Goal: Task Accomplishment & Management: Manage account settings

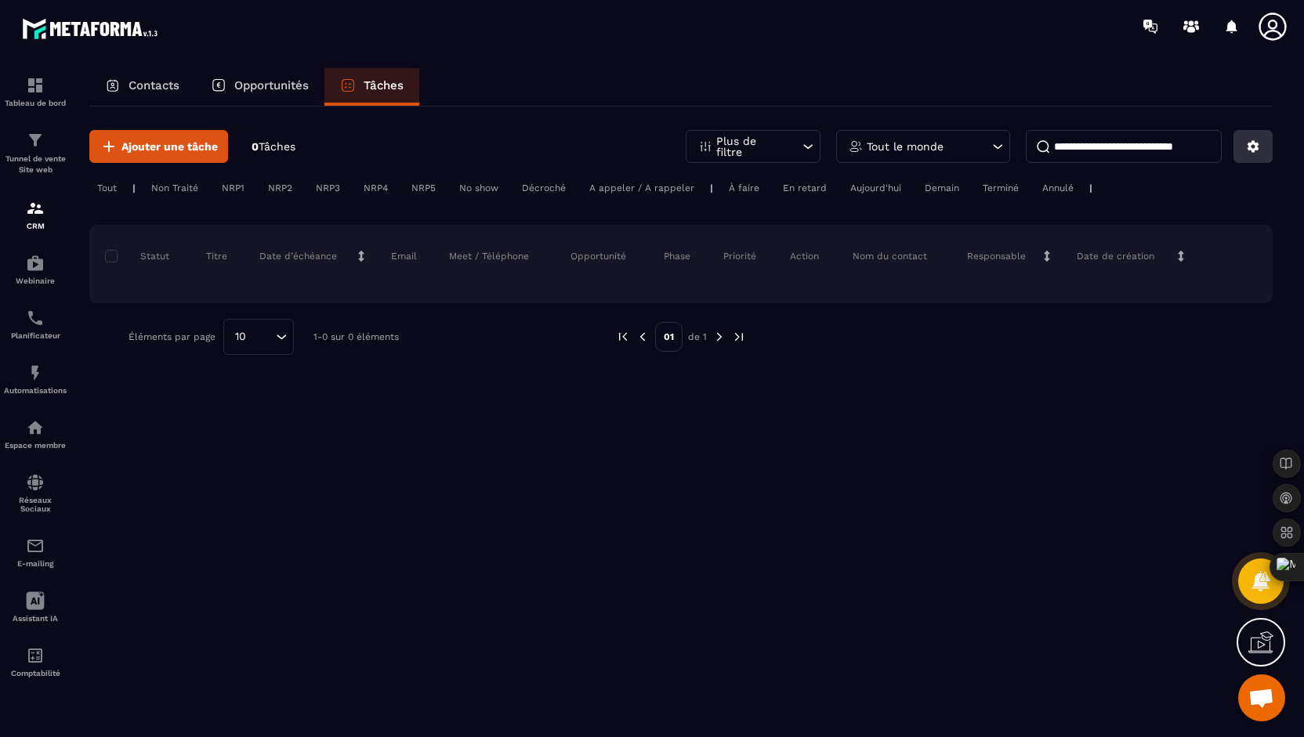
click at [1243, 150] on button at bounding box center [1252, 146] width 39 height 33
click at [282, 78] on p "Opportunités" at bounding box center [271, 85] width 74 height 14
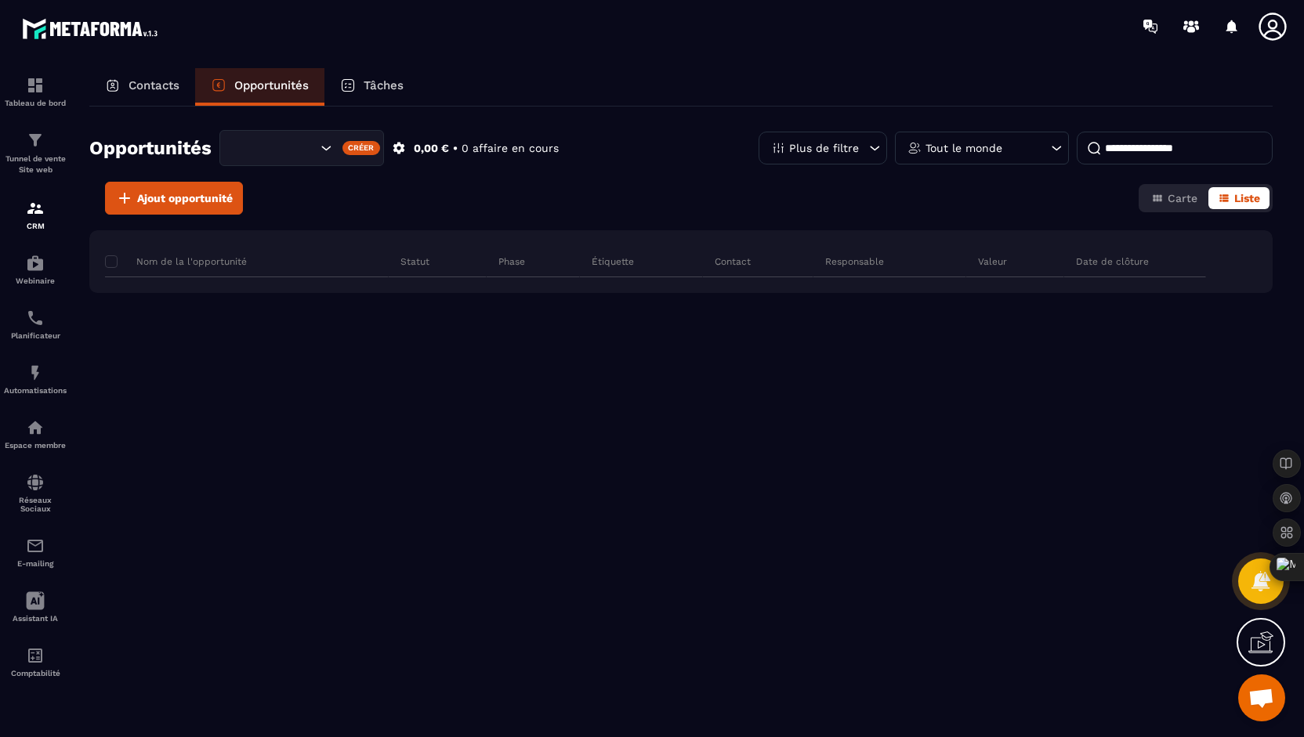
click at [139, 77] on div "Contacts" at bounding box center [142, 87] width 106 height 38
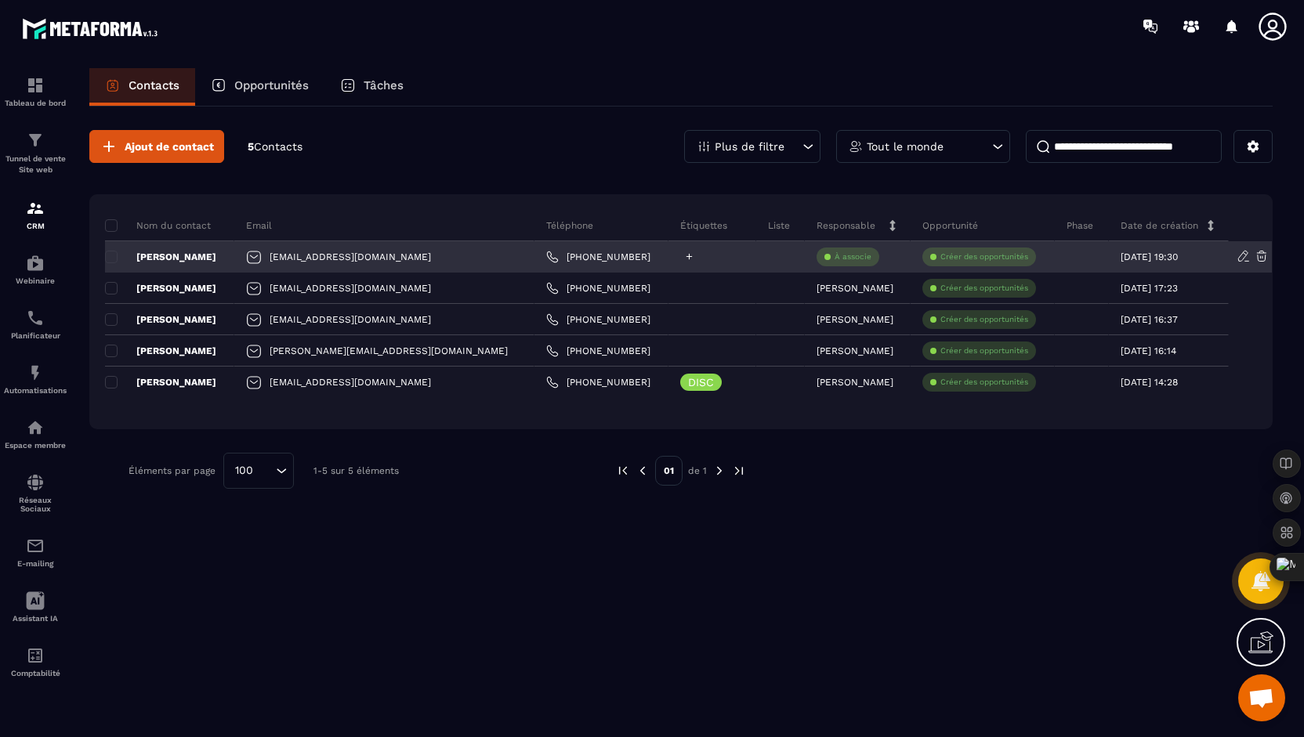
click at [684, 258] on icon at bounding box center [689, 257] width 10 height 10
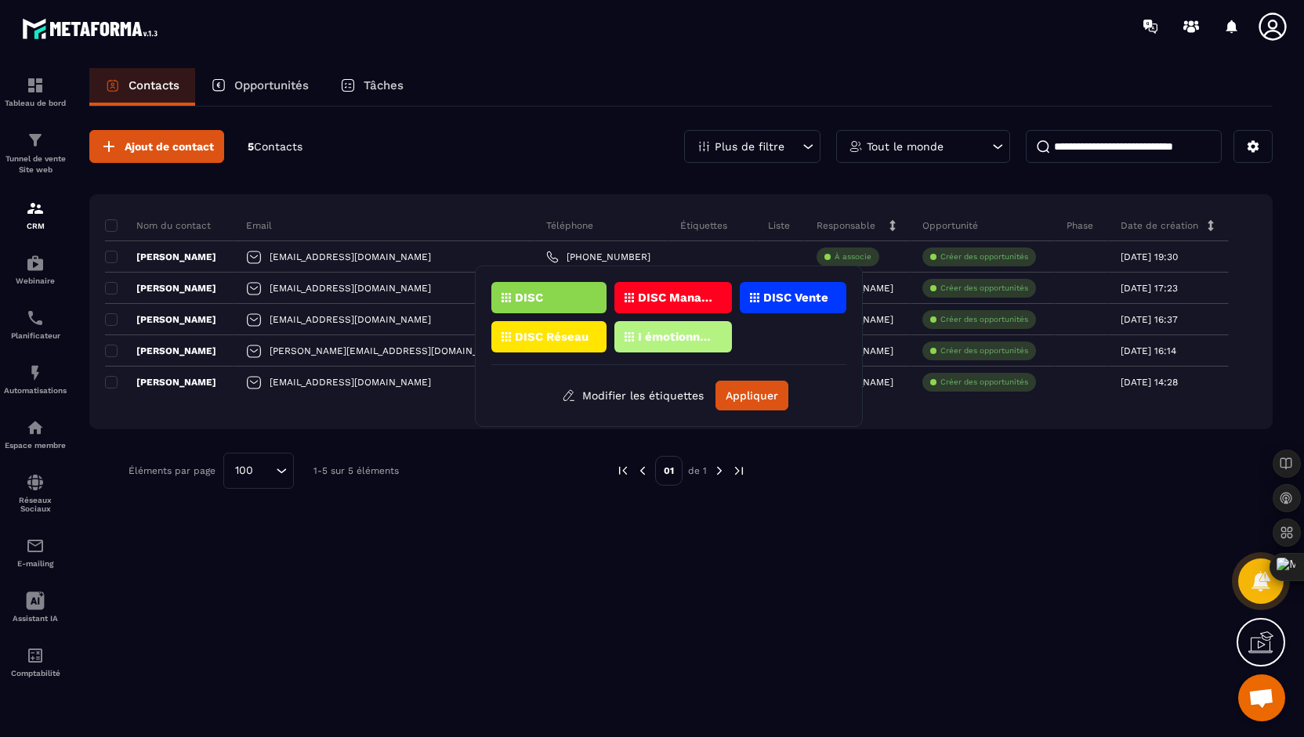
click at [901, 496] on div "Ajout de contact 5 Contacts Plus de filtre Tout le monde Nom du contact Email T…" at bounding box center [680, 310] width 1183 height 406
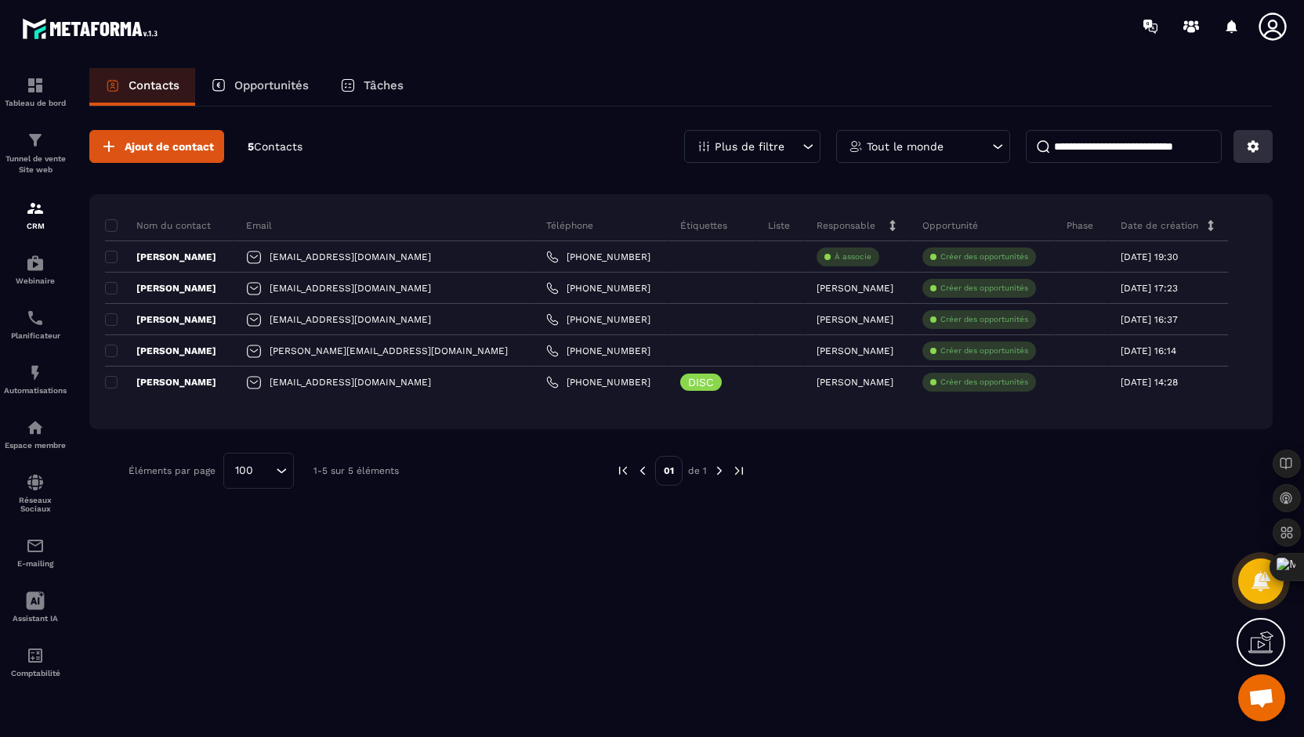
click at [1251, 149] on icon at bounding box center [1254, 147] width 12 height 12
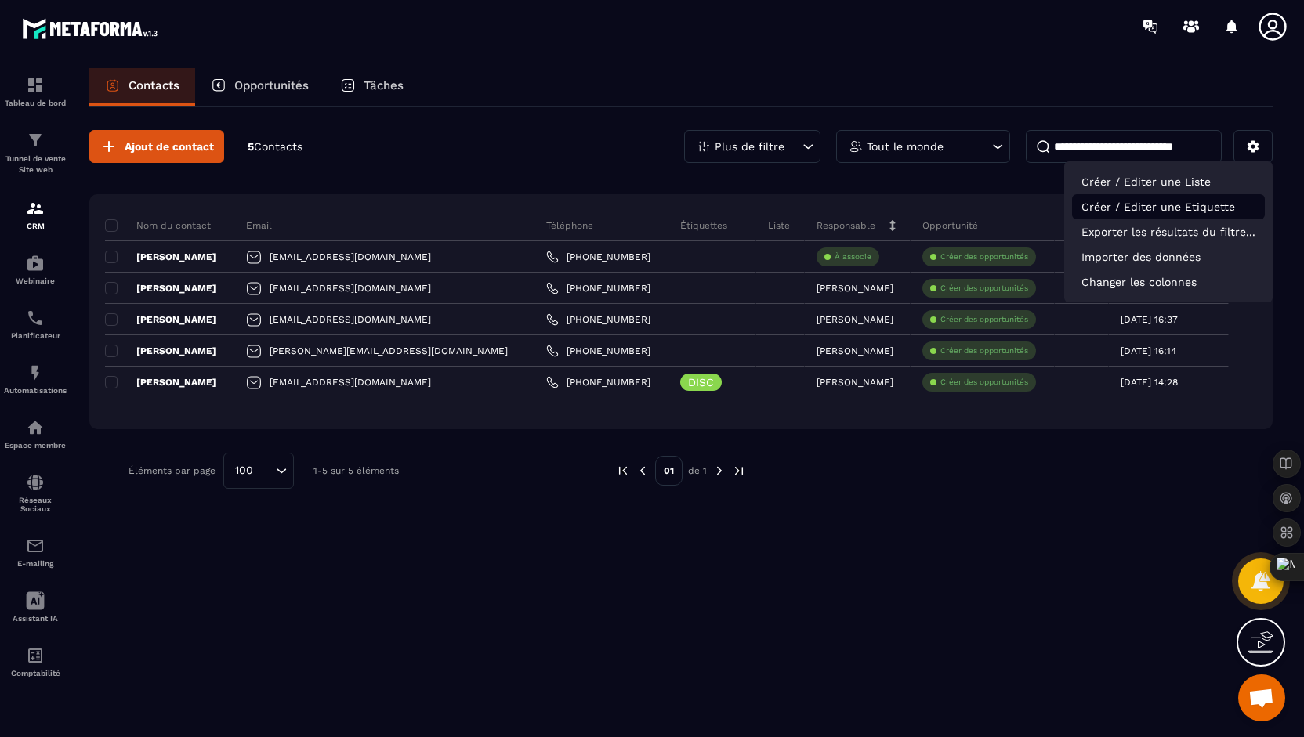
click at [1143, 206] on p "Créer / Editer une Etiquette" at bounding box center [1168, 206] width 193 height 25
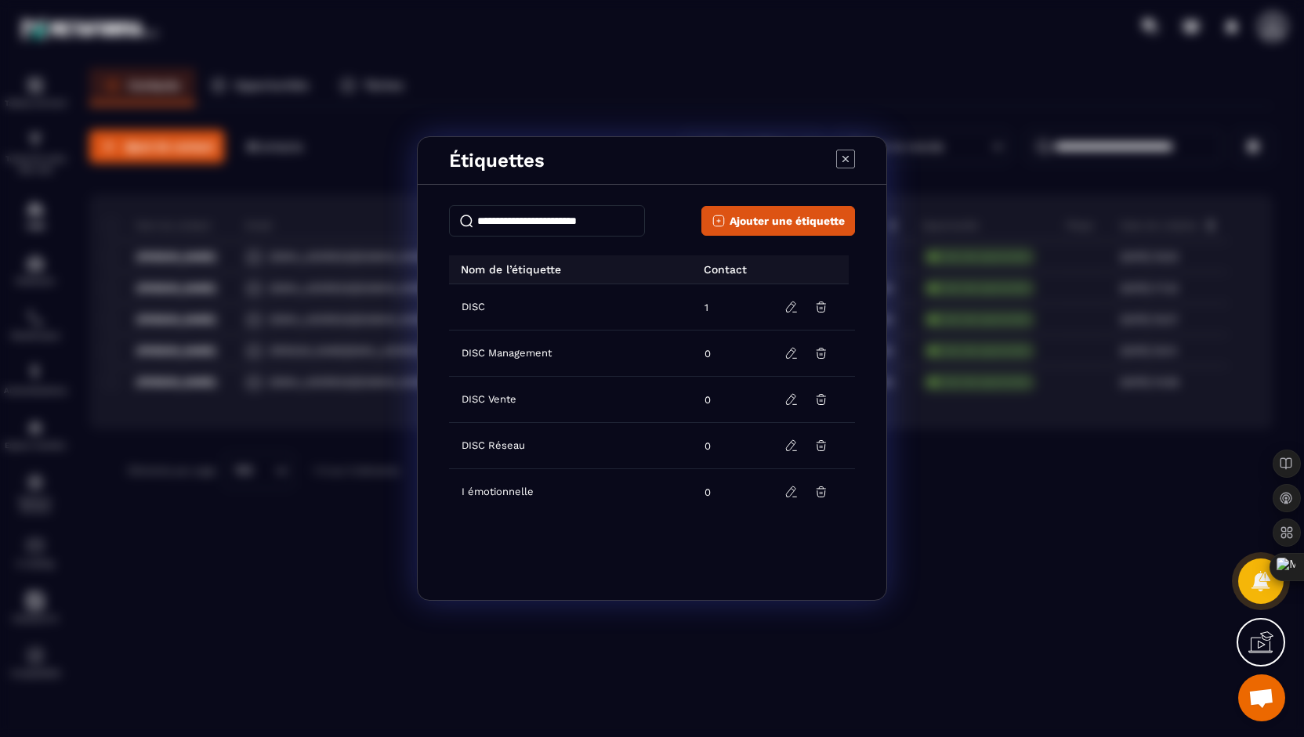
click at [550, 219] on input "Modal window" at bounding box center [547, 220] width 196 height 31
type input "*****"
click at [532, 272] on p "Nom de l’étiquette" at bounding box center [505, 269] width 112 height 13
click at [469, 222] on input "*****" at bounding box center [547, 220] width 196 height 31
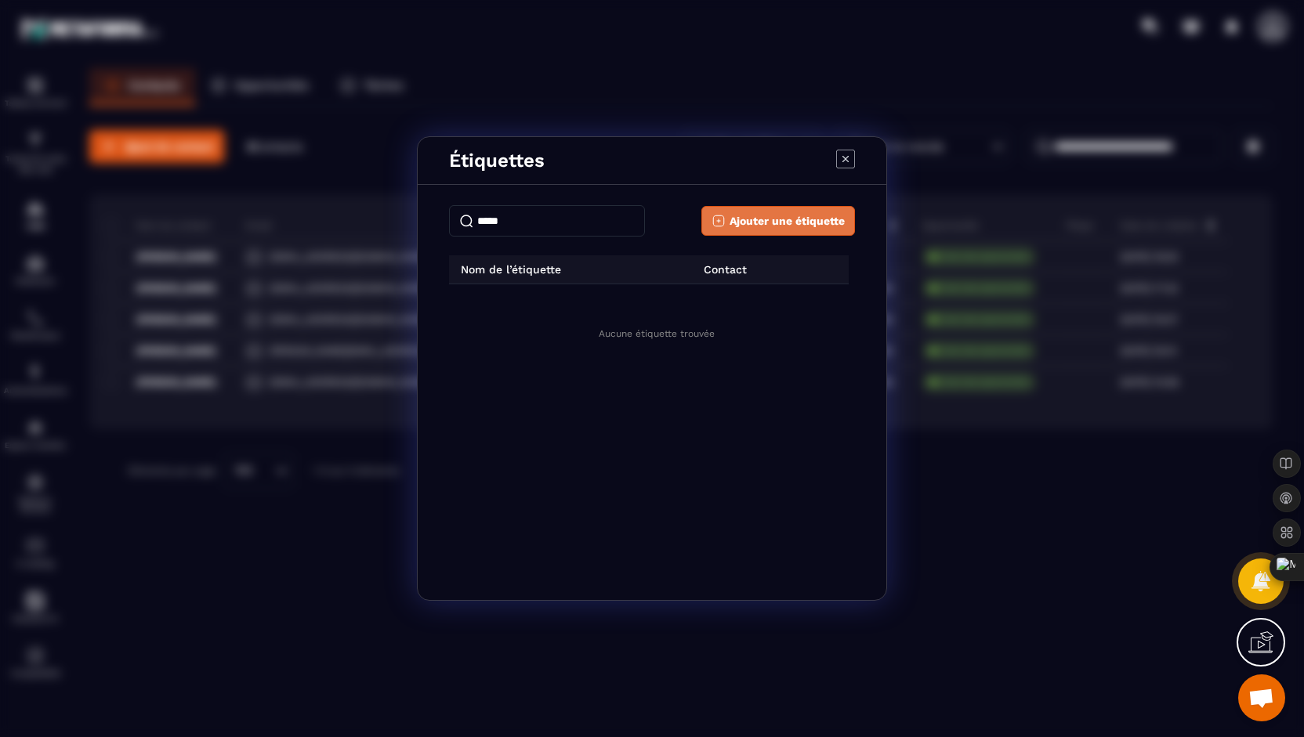
click at [791, 219] on span "Ajouter une étiquette" at bounding box center [787, 221] width 115 height 16
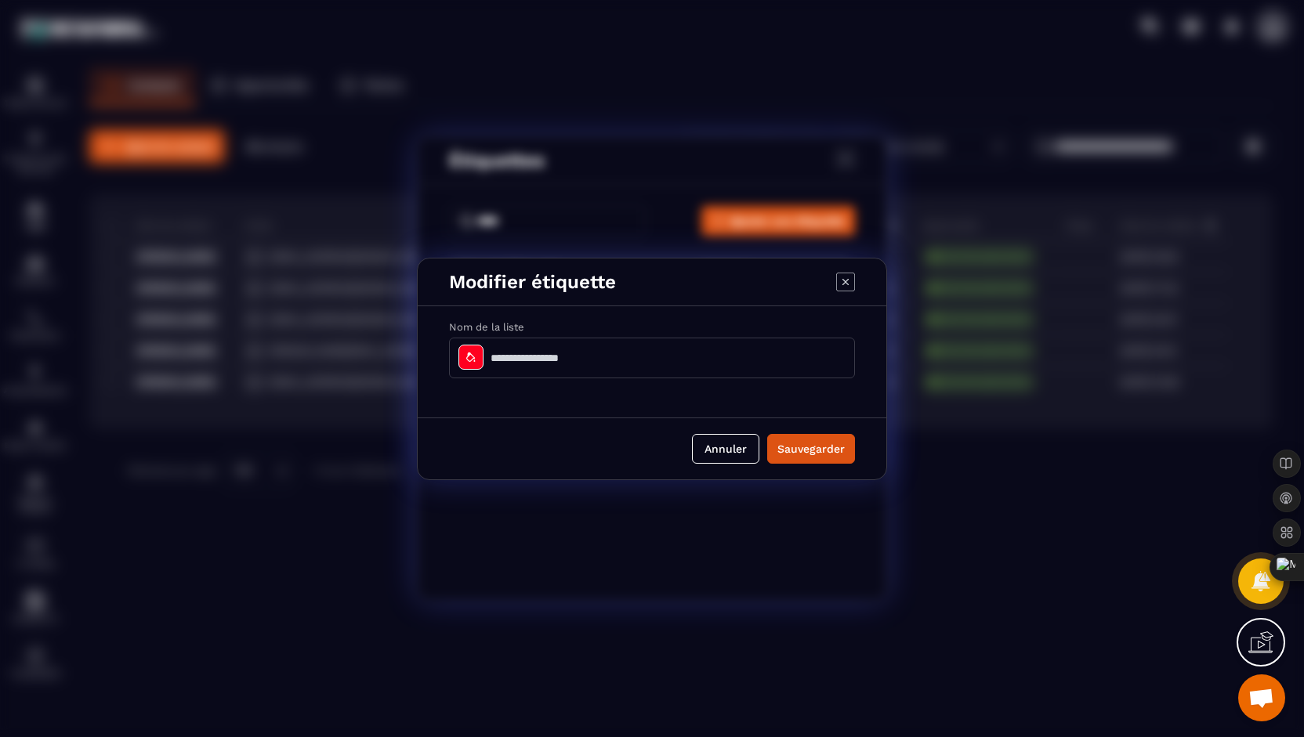
click at [520, 360] on input "Modal window" at bounding box center [652, 358] width 406 height 41
type input "*****"
click at [467, 353] on icon "Modal window" at bounding box center [471, 357] width 13 height 13
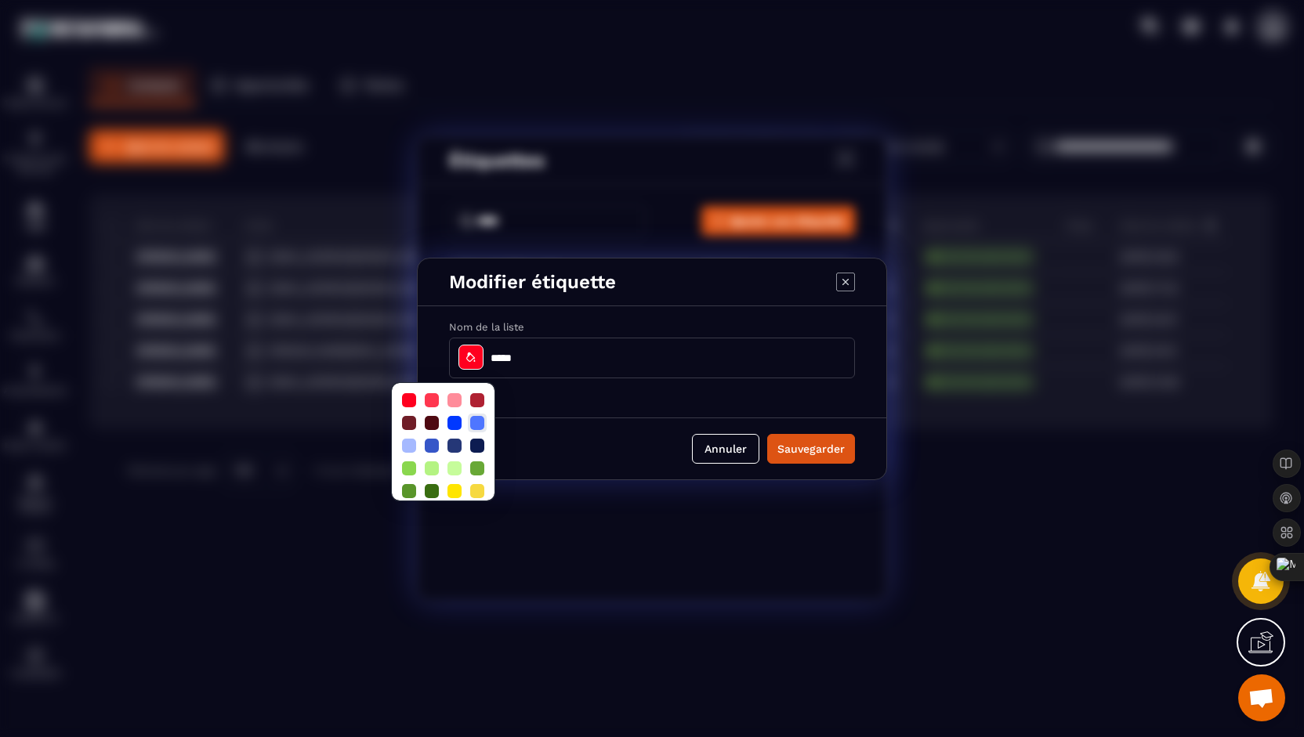
click at [477, 427] on div at bounding box center [477, 423] width 14 height 14
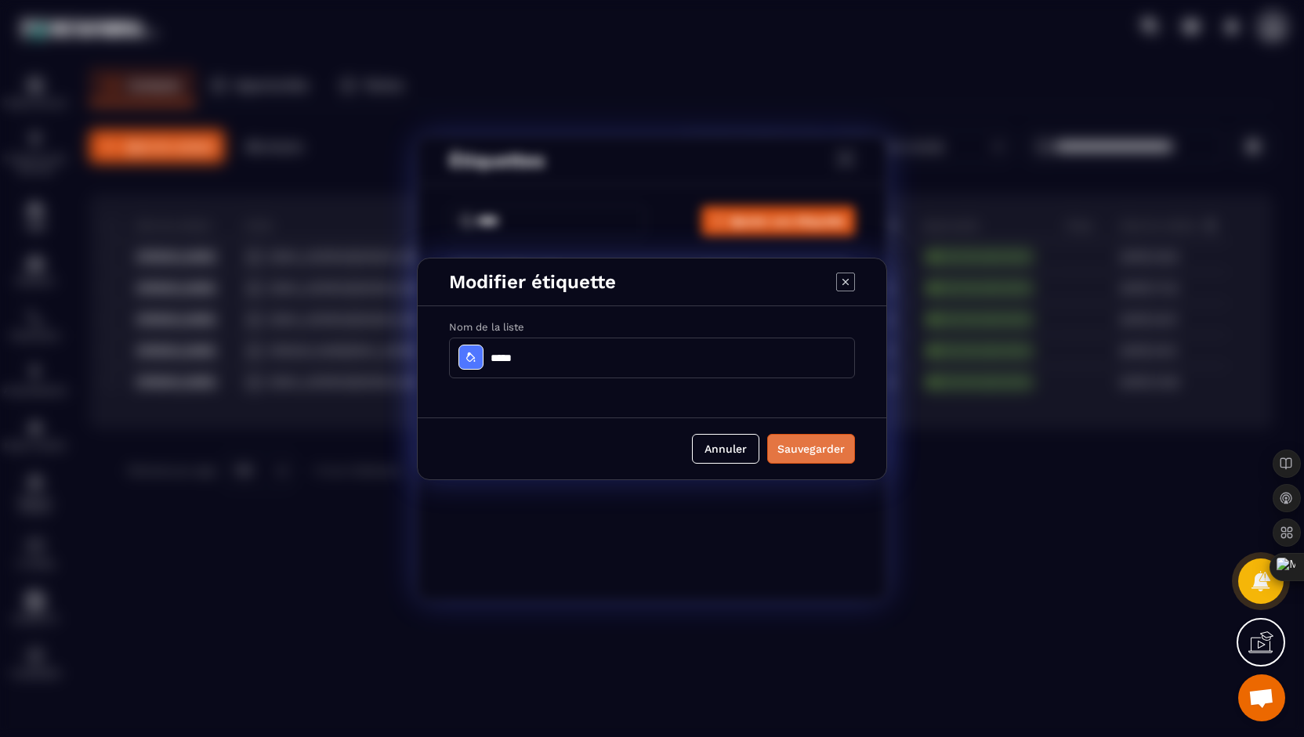
click at [809, 444] on button "Sauvegarder" at bounding box center [811, 449] width 88 height 30
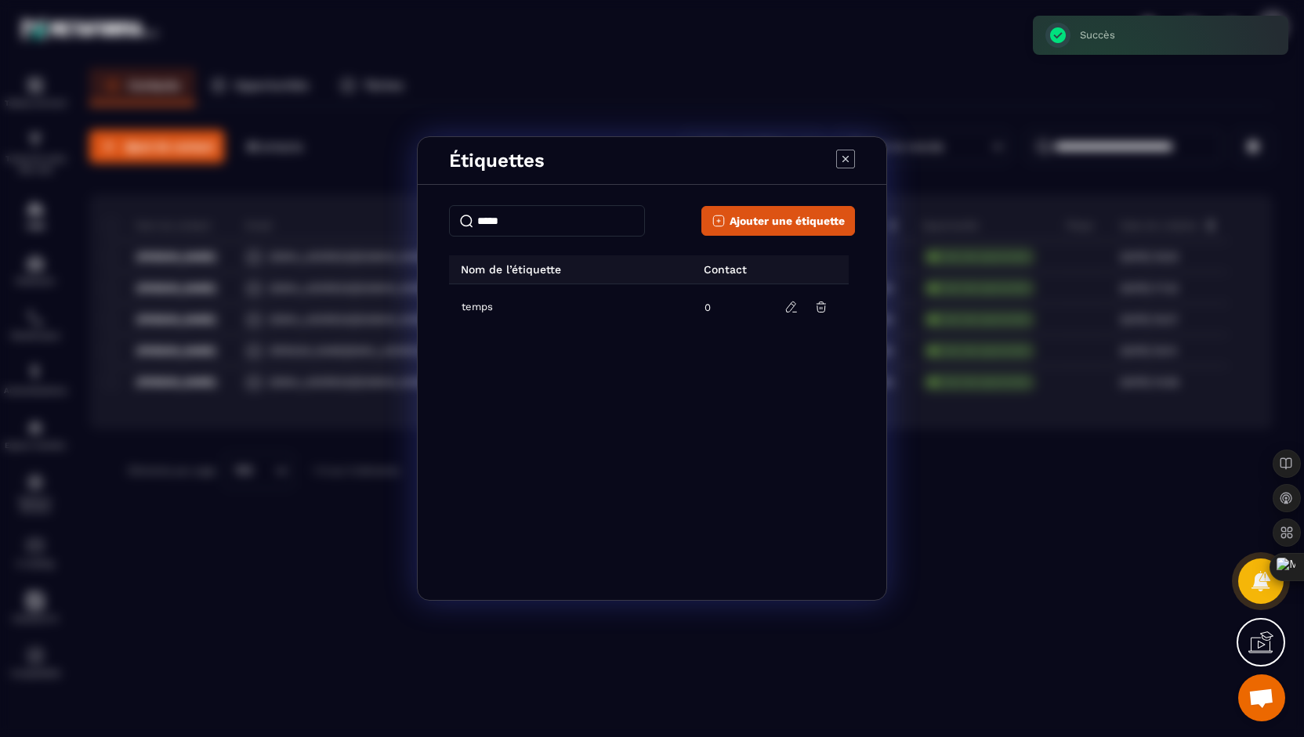
click at [1158, 451] on div "Étiquettes ***** Ajouter une étiquette Nom de l’étiquette Contact temps 0" at bounding box center [652, 368] width 1304 height 737
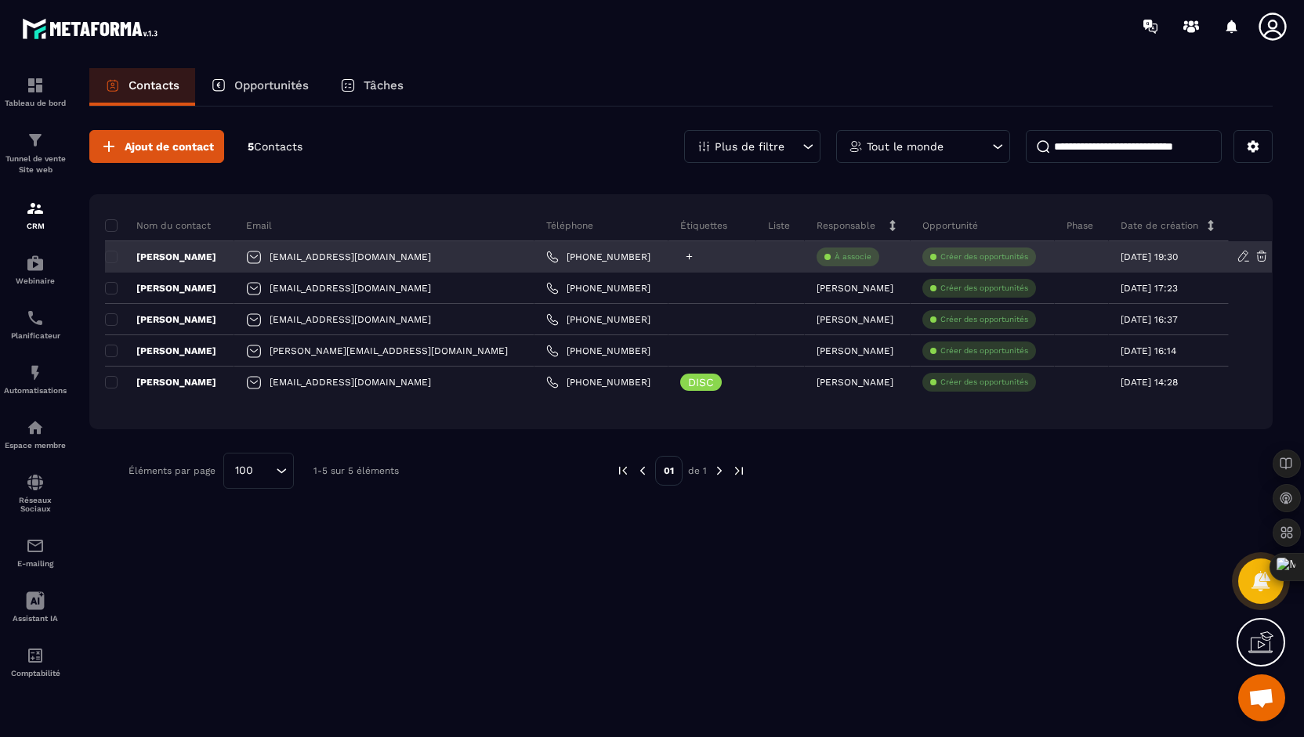
click at [693, 265] on div at bounding box center [712, 256] width 88 height 31
click at [684, 256] on icon at bounding box center [689, 257] width 10 height 10
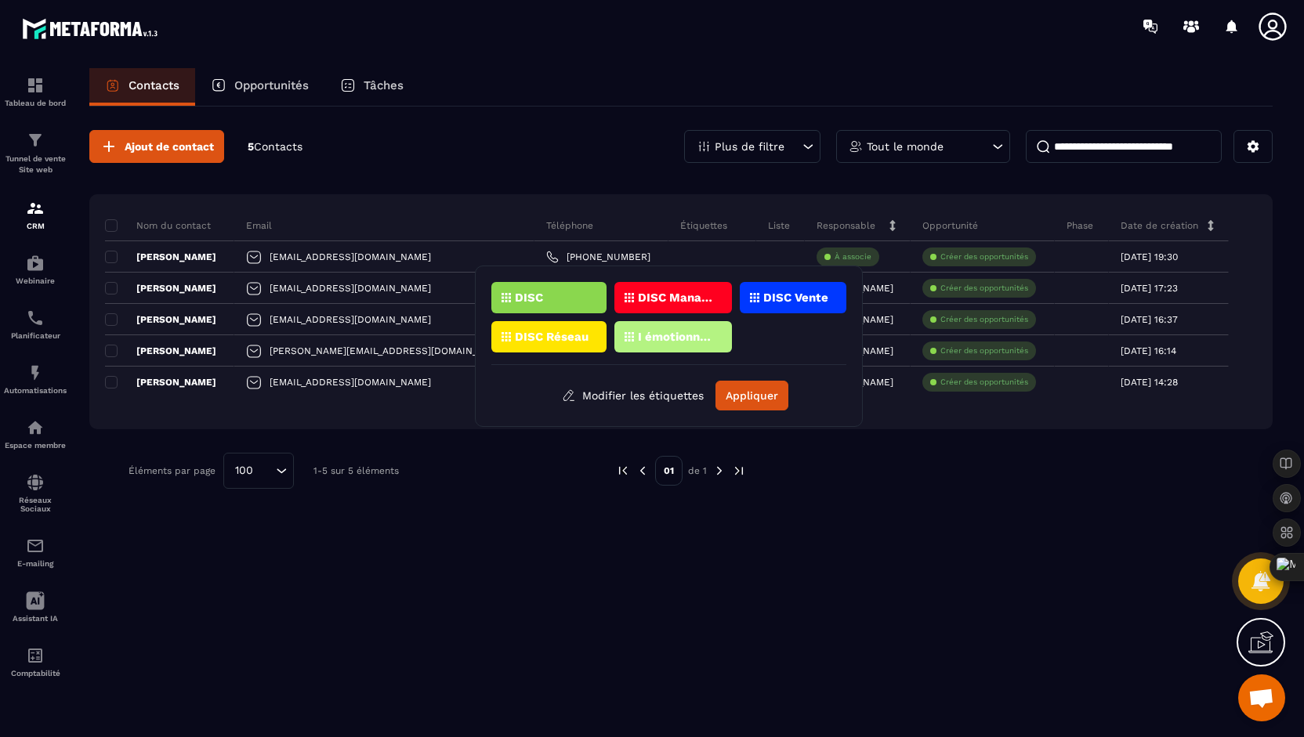
click at [520, 112] on div "Ajout de contact 5 Contacts Plus de filtre Tout le monde Nom du contact Email T…" at bounding box center [680, 310] width 1183 height 406
